Goal: Transaction & Acquisition: Purchase product/service

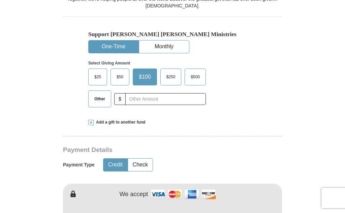
scroll to position [199, 0]
click at [171, 72] on span "$250" at bounding box center [171, 77] width 16 height 10
click at [0, 0] on input "$250" at bounding box center [0, 0] width 0 height 0
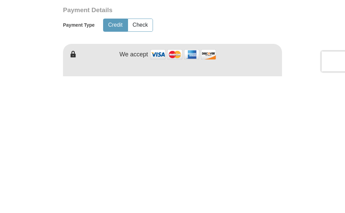
scroll to position [339, 0]
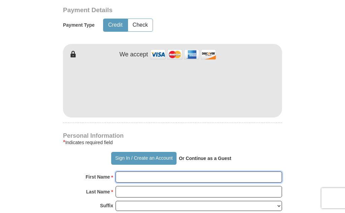
click at [148, 171] on input "First Name *" at bounding box center [199, 176] width 167 height 11
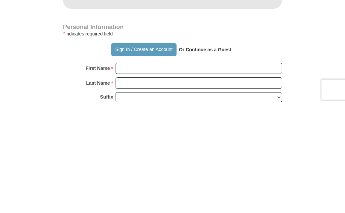
scroll to position [447, 0]
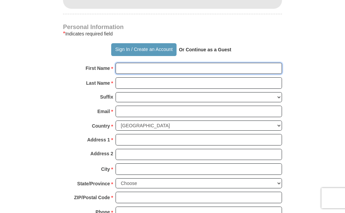
type input "[PERSON_NAME]"
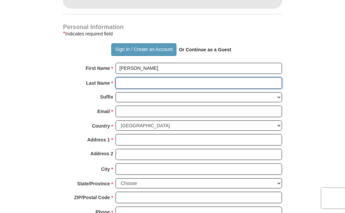
type input "White"
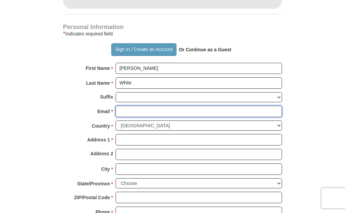
type input "[EMAIL_ADDRESS][DOMAIN_NAME]"
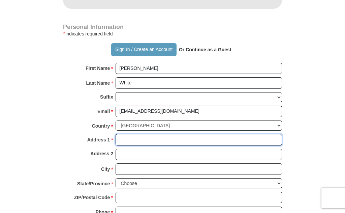
type input "[STREET_ADDRESS]"
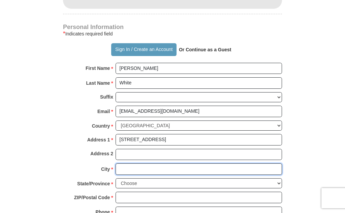
type input "Rockwall"
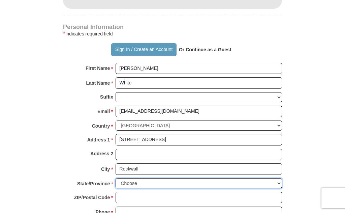
select select "[GEOGRAPHIC_DATA]"
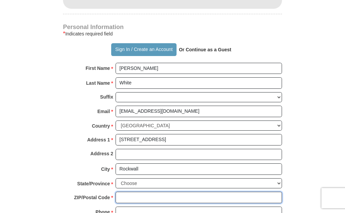
type input "75087"
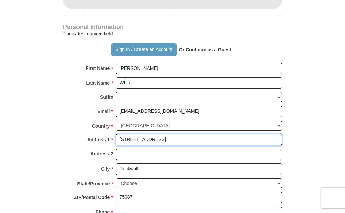
click at [177, 134] on input "[STREET_ADDRESS]" at bounding box center [199, 139] width 167 height 11
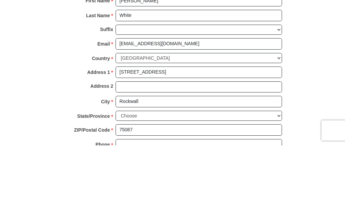
scroll to position [515, 0]
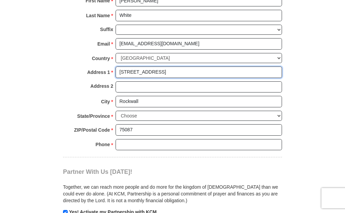
type input "[STREET_ADDRESS]"
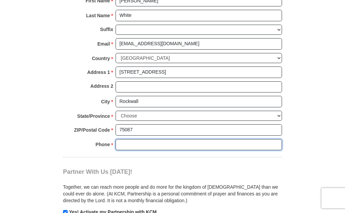
click at [147, 139] on input "Phone * *" at bounding box center [199, 144] width 167 height 11
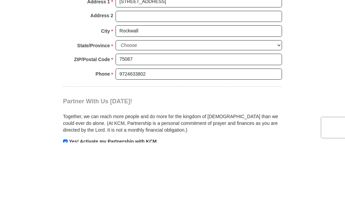
scroll to position [585, 0]
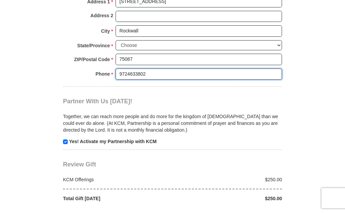
type input "9724633802"
